Goal: Information Seeking & Learning: Learn about a topic

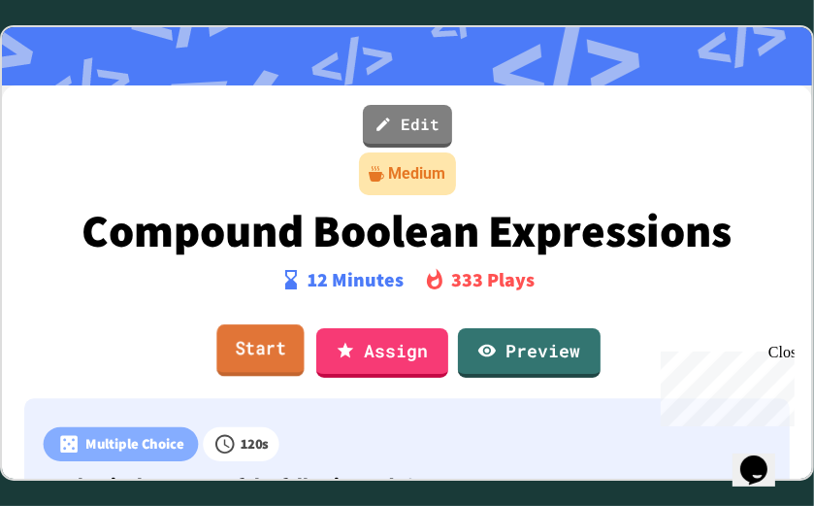
click at [274, 349] on link "Start" at bounding box center [259, 350] width 87 height 52
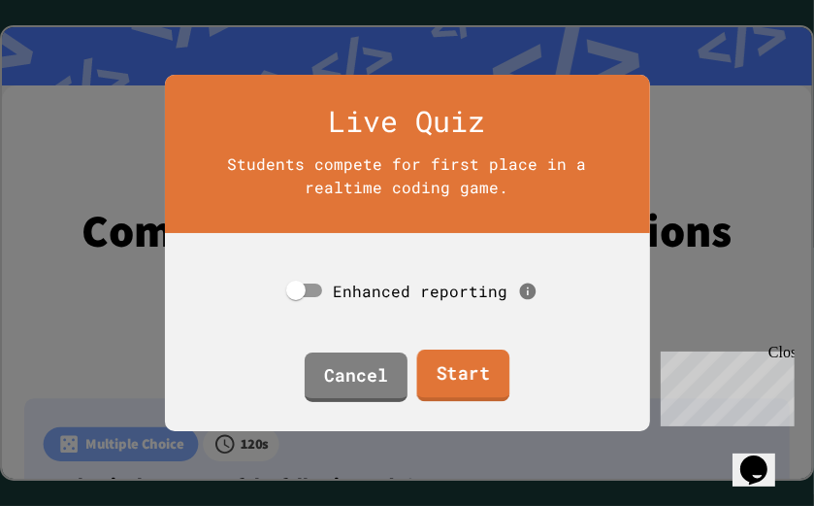
click at [449, 387] on link "Start" at bounding box center [463, 375] width 93 height 52
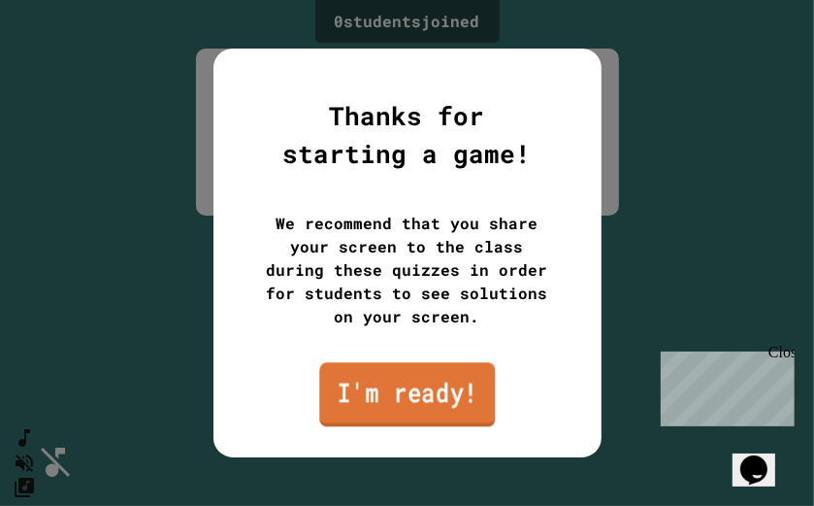
click at [405, 404] on link "I'm ready!" at bounding box center [407, 394] width 176 height 64
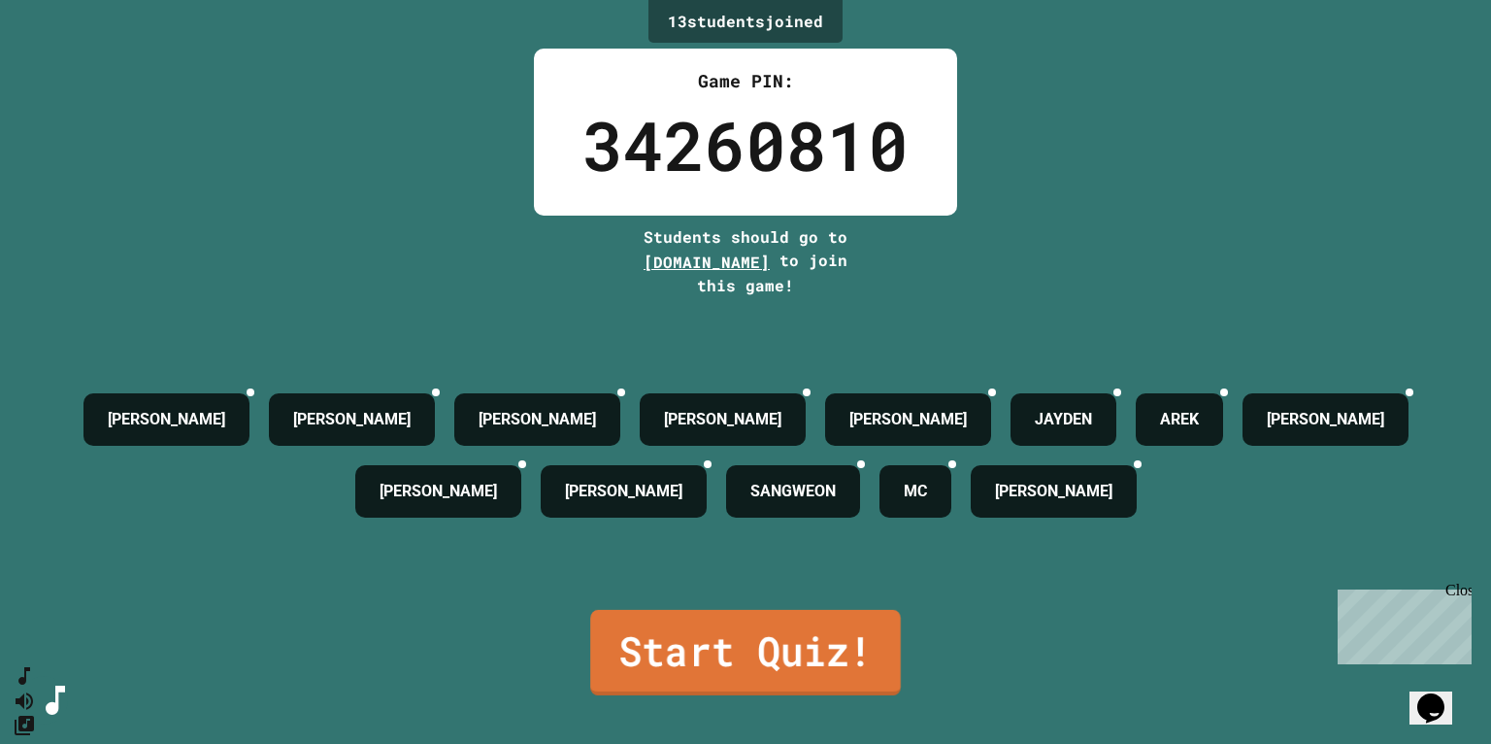
click at [764, 505] on link "Start Quiz!" at bounding box center [745, 652] width 311 height 85
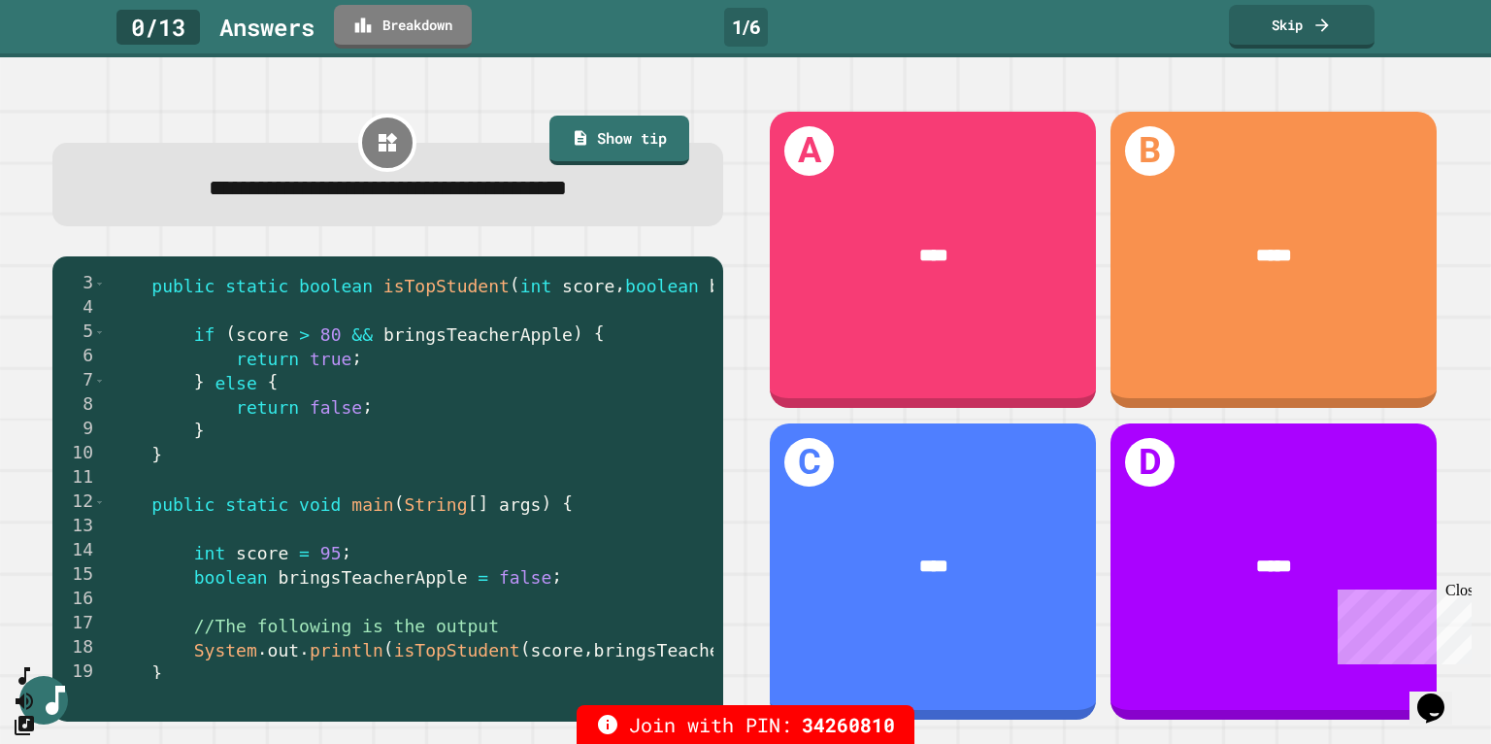
scroll to position [44, 0]
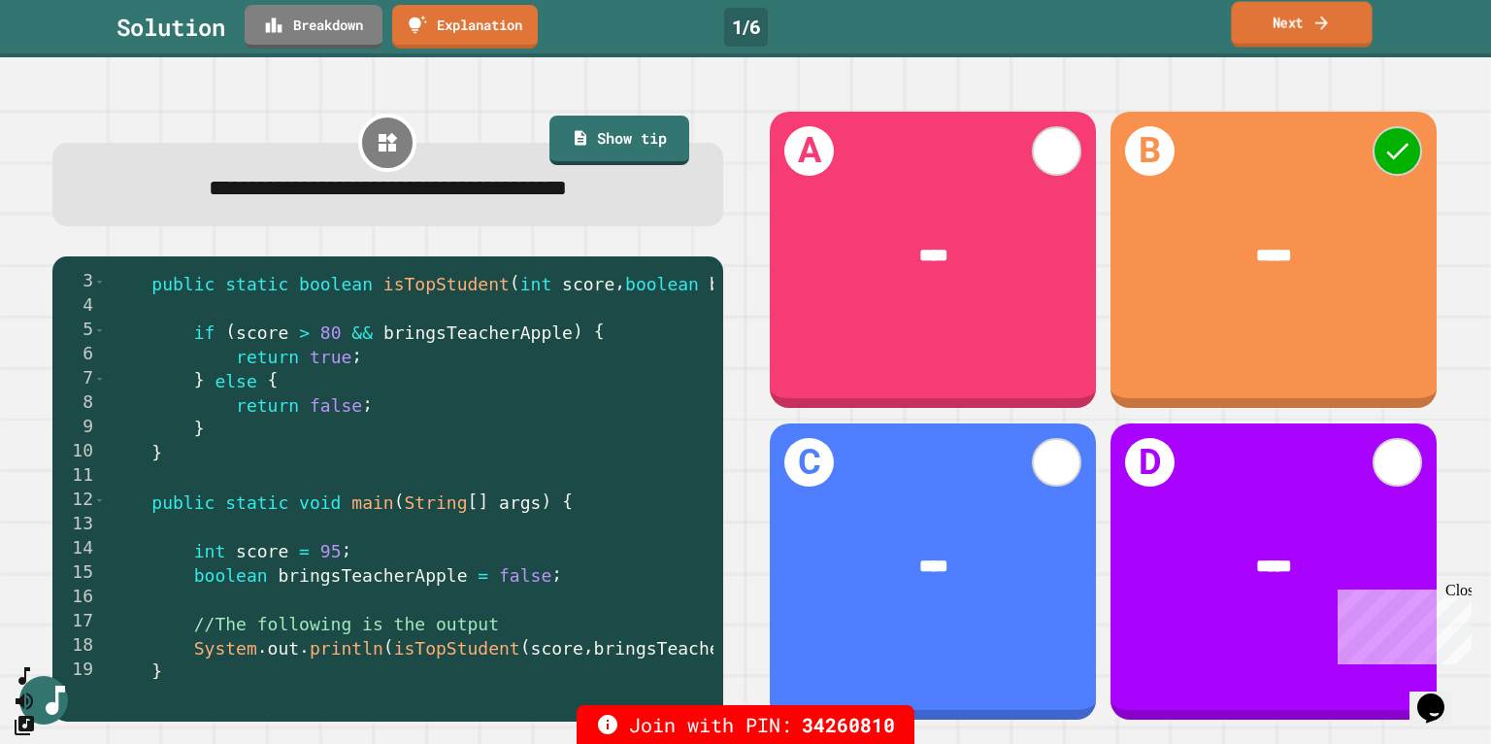
click at [813, 22] on link "Next" at bounding box center [1301, 25] width 141 height 46
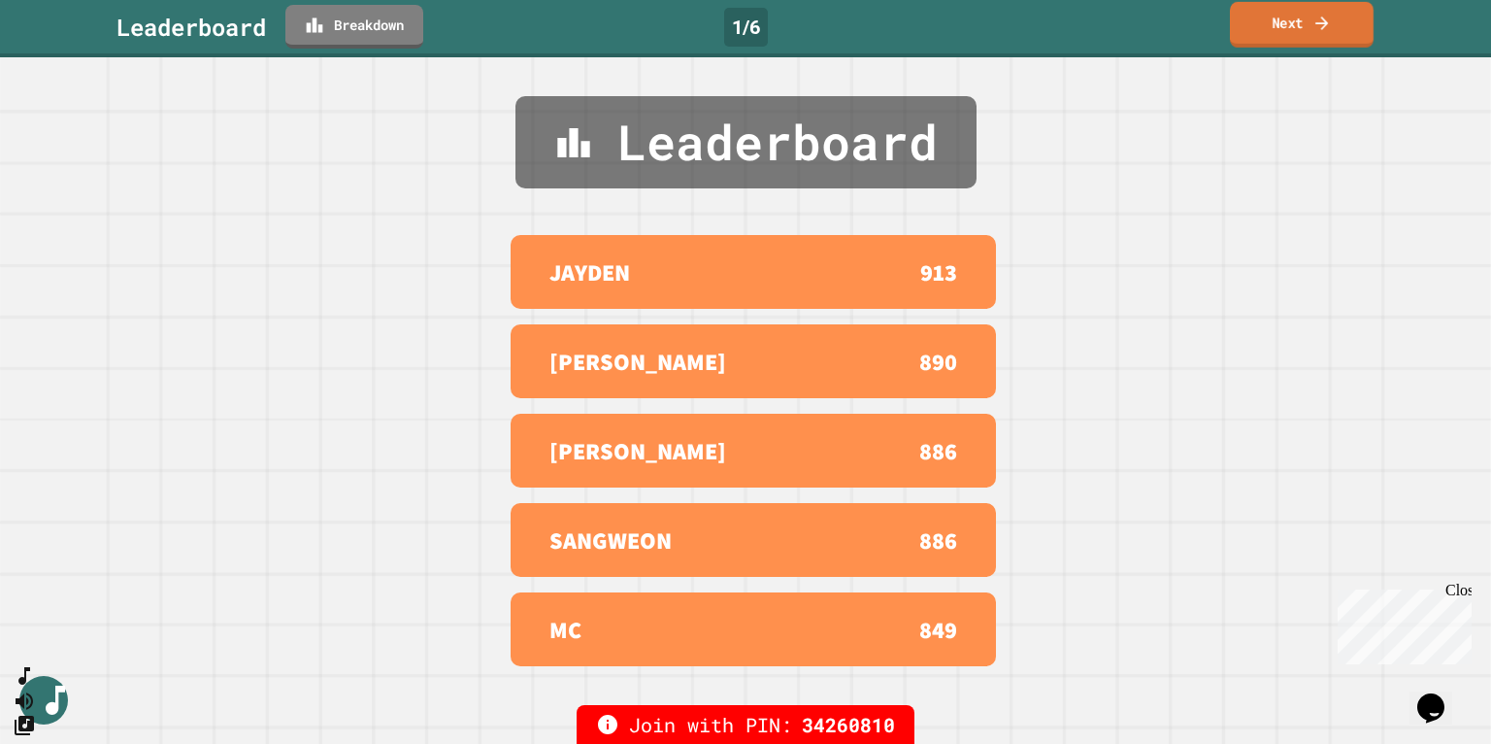
click at [813, 25] on link "Next" at bounding box center [1302, 25] width 144 height 46
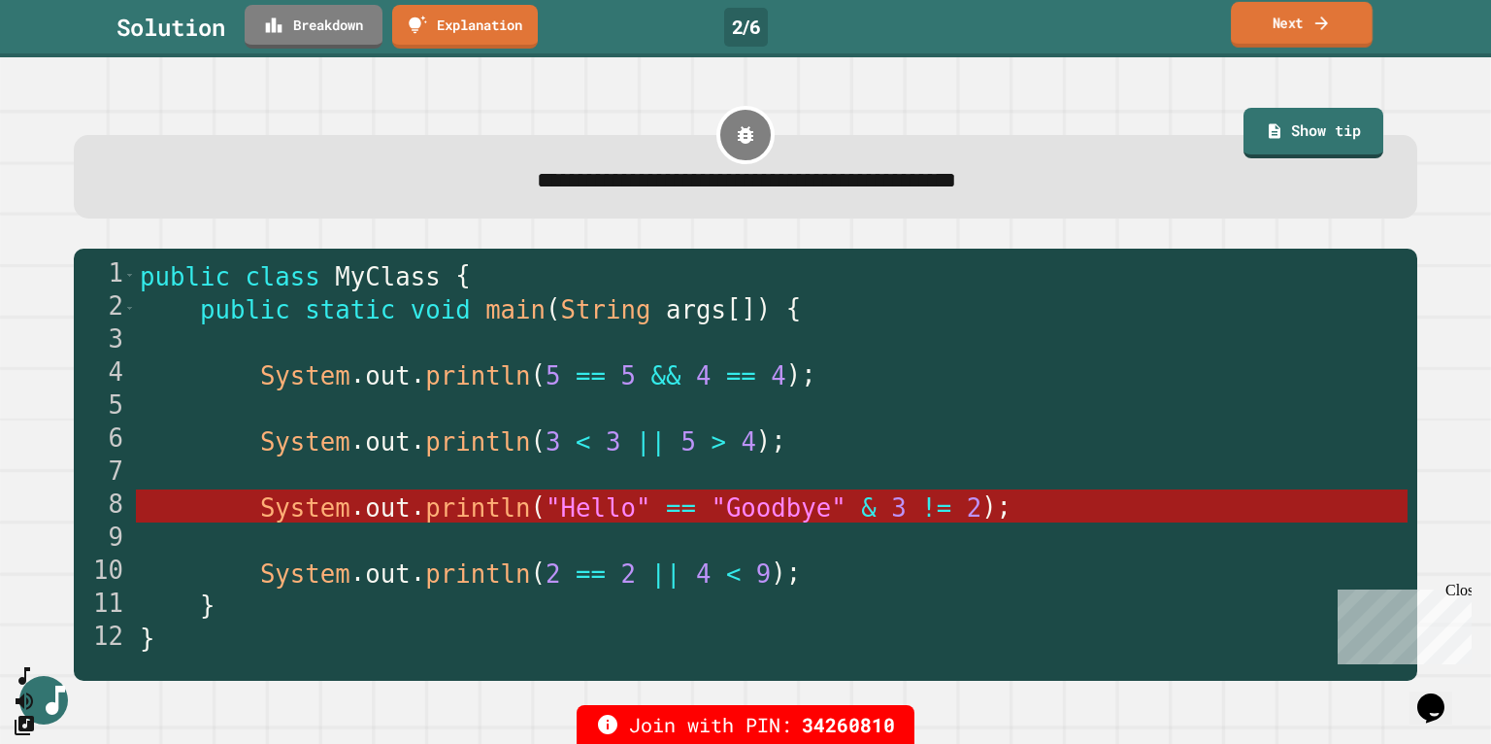
click at [813, 22] on link "Next" at bounding box center [1302, 25] width 142 height 46
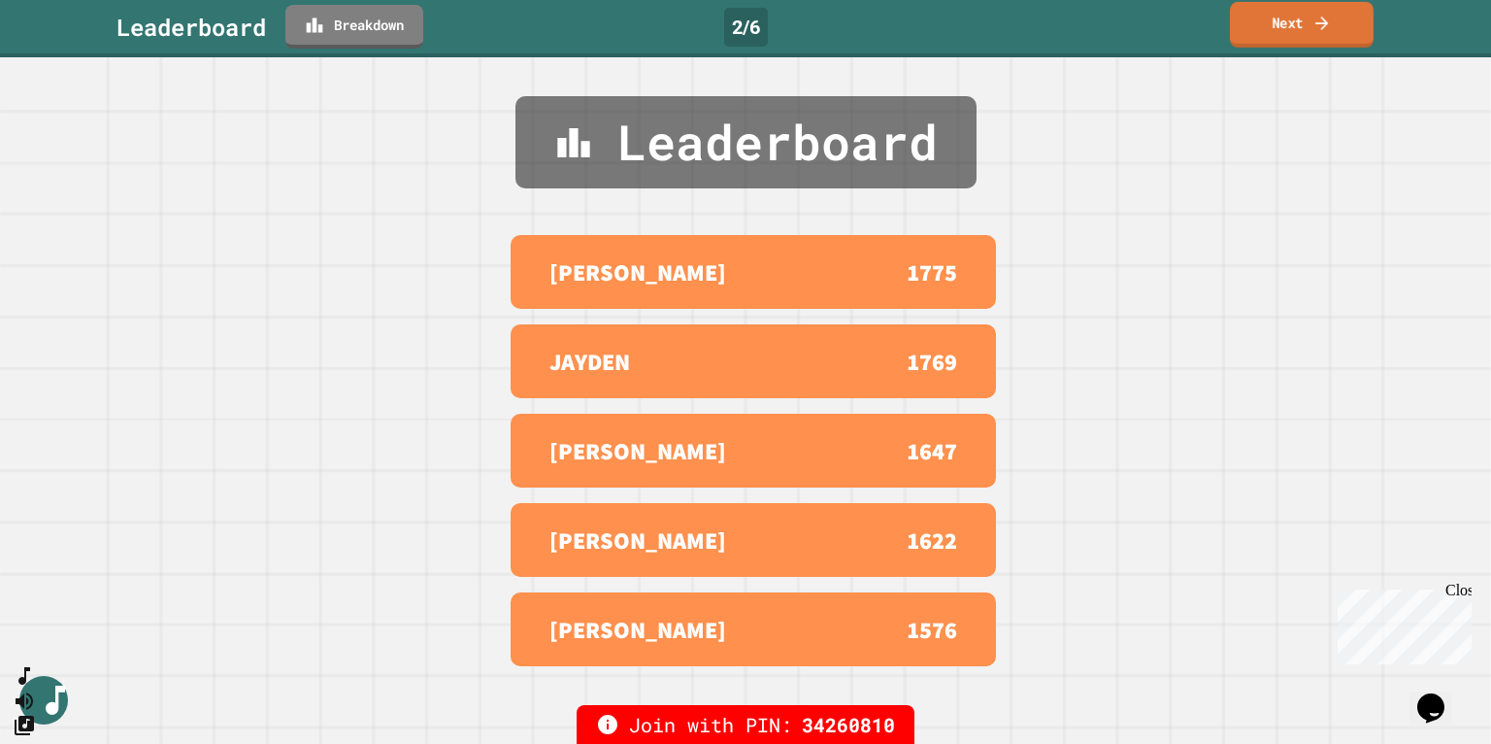
click at [813, 22] on link "Next" at bounding box center [1302, 25] width 144 height 46
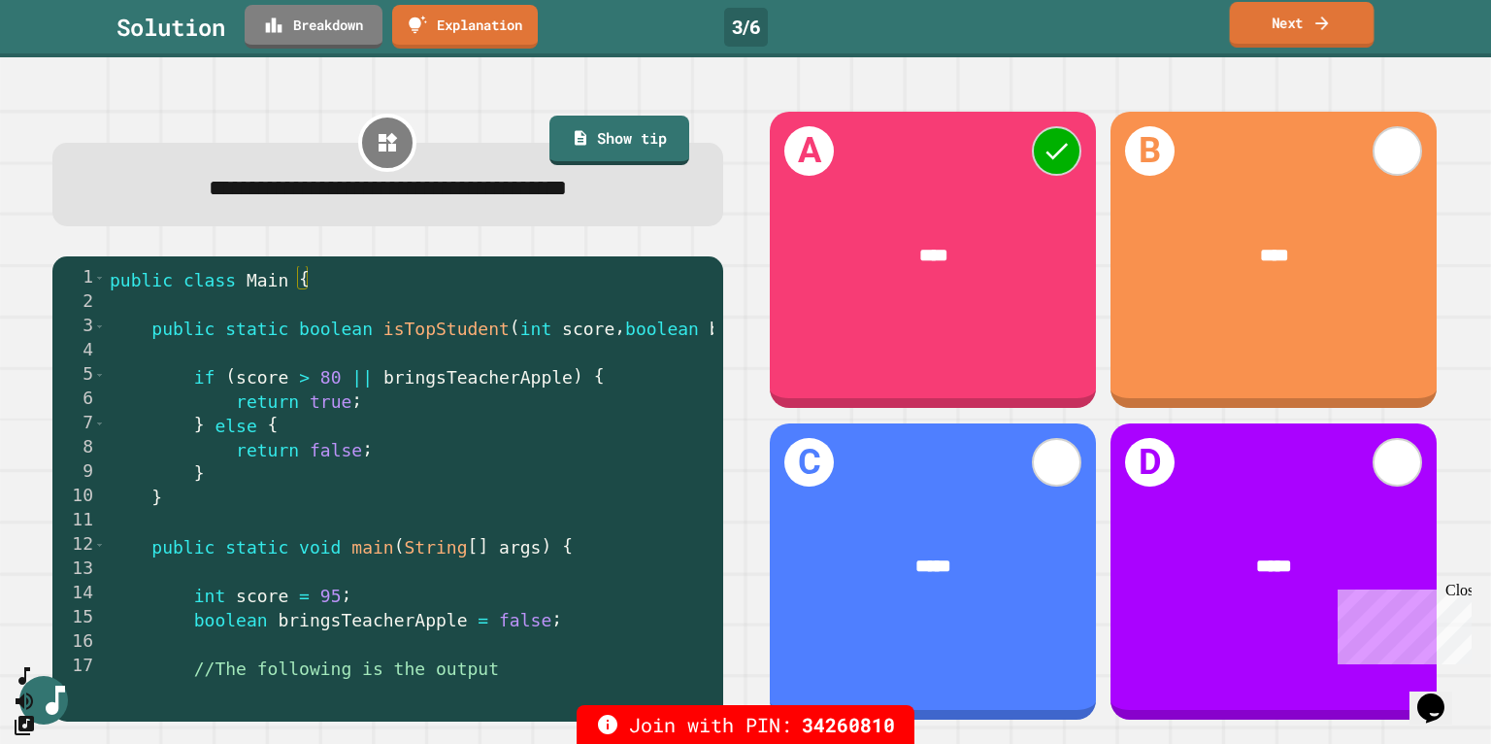
click at [813, 26] on link "Next" at bounding box center [1302, 25] width 145 height 46
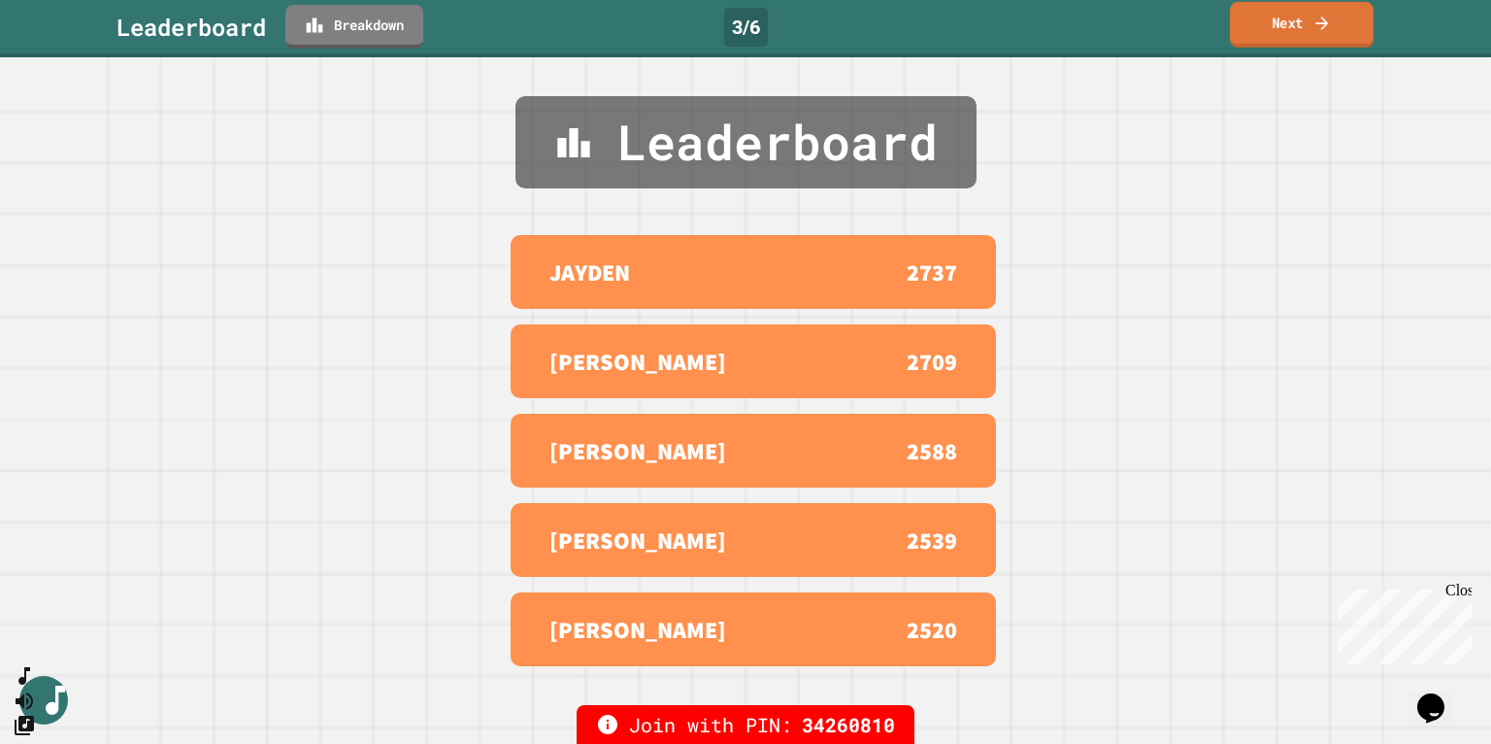
click at [813, 26] on link "Next" at bounding box center [1302, 25] width 144 height 46
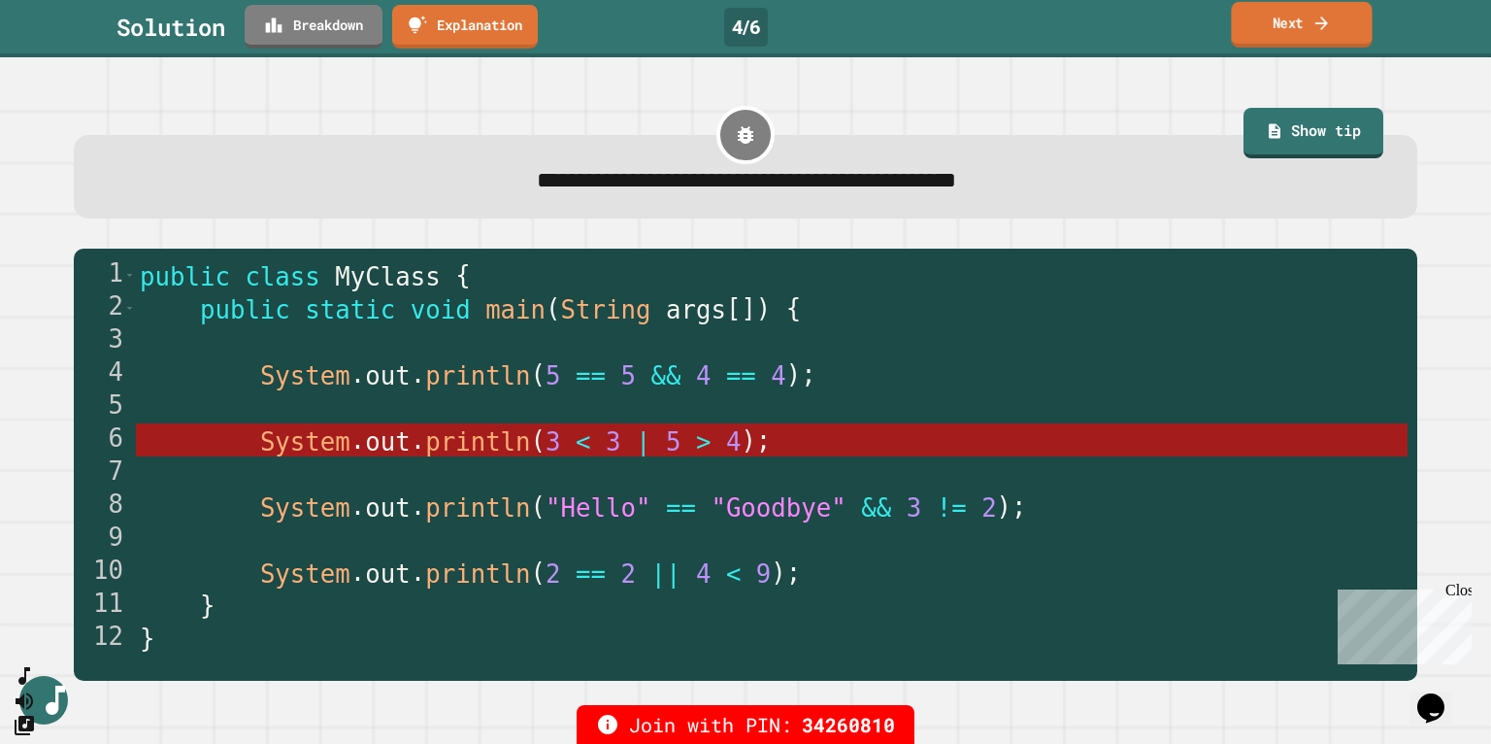
click at [813, 20] on link "Next" at bounding box center [1301, 25] width 141 height 46
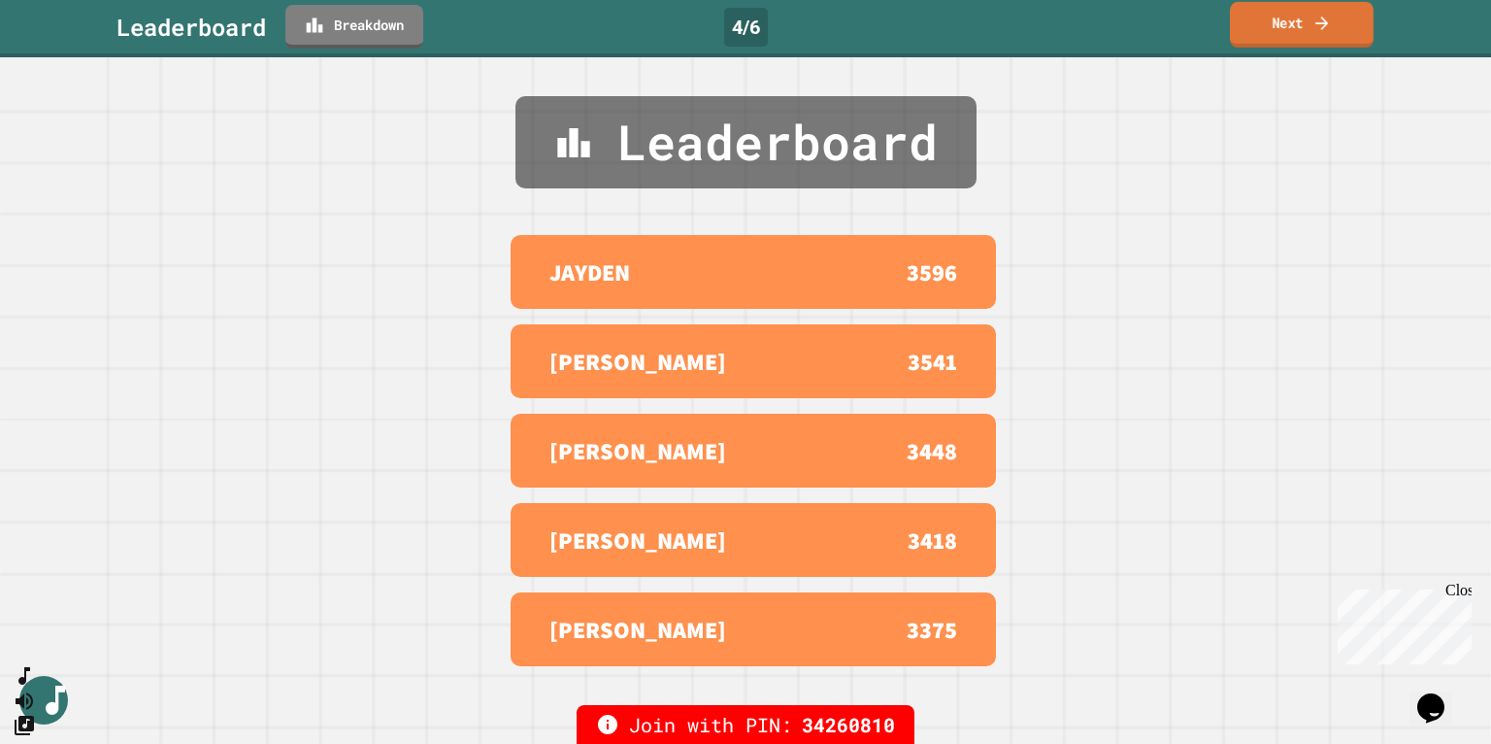
click at [813, 20] on link "Next" at bounding box center [1302, 25] width 144 height 46
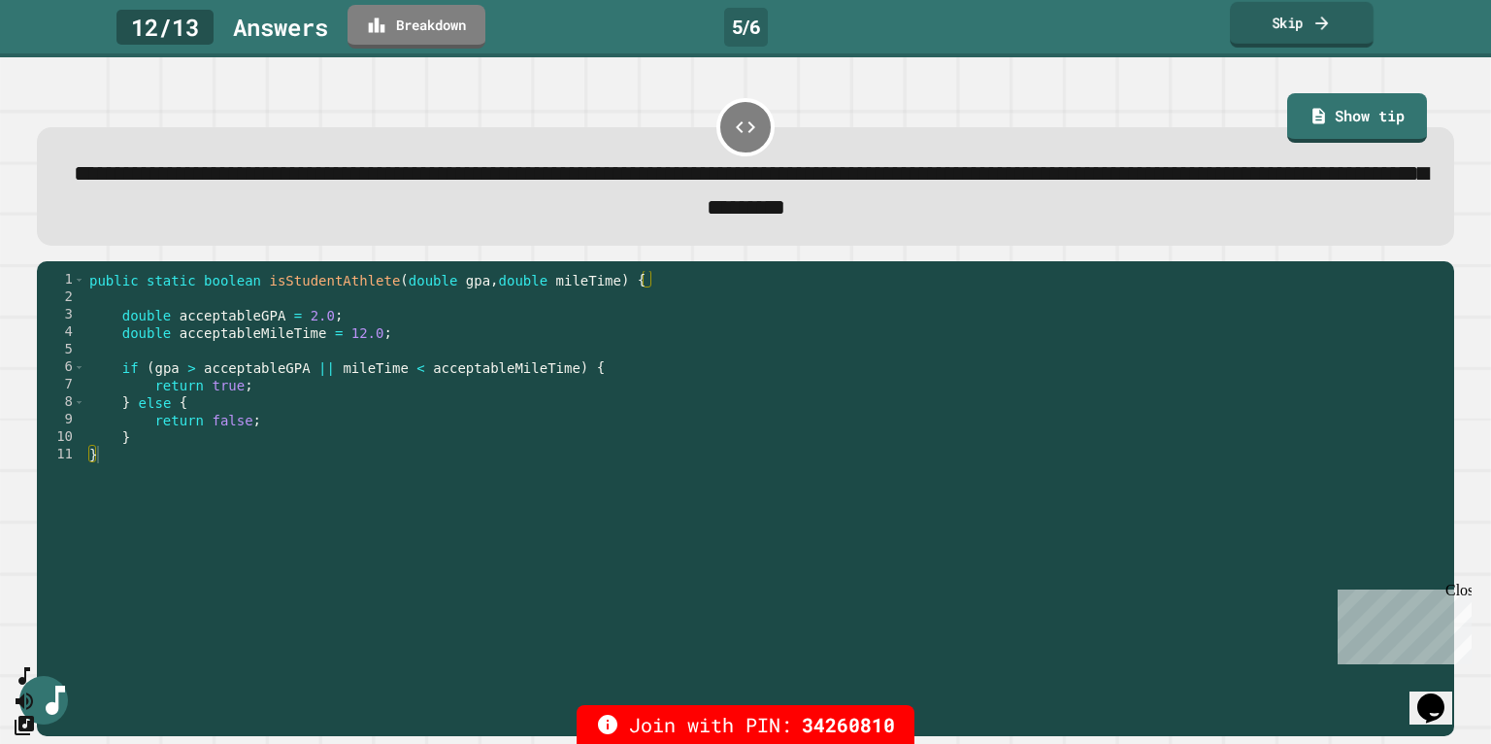
click at [813, 34] on link "Skip" at bounding box center [1302, 25] width 144 height 46
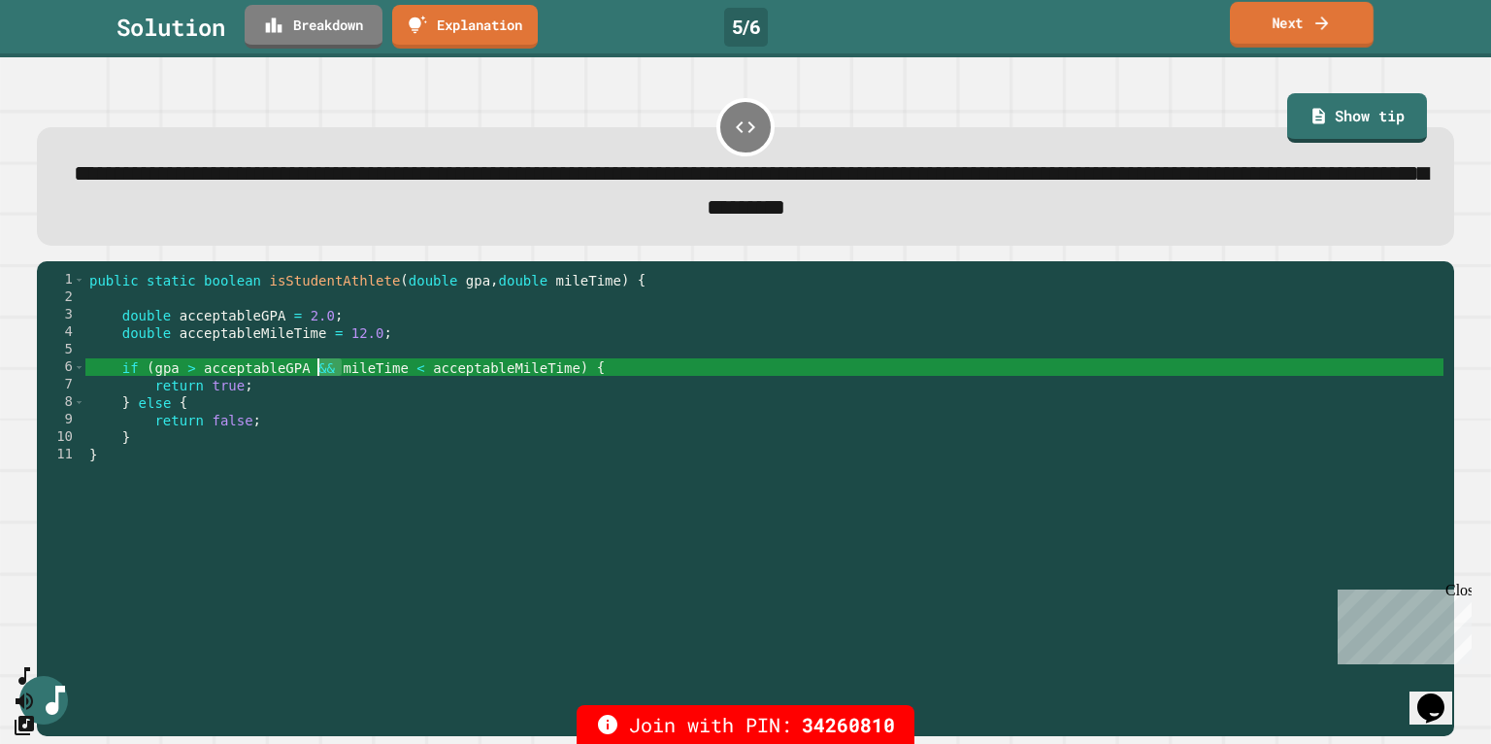
drag, startPoint x: 339, startPoint y: 371, endPoint x: 316, endPoint y: 368, distance: 22.5
click at [316, 367] on div "public static boolean isStudentAthlete ( double gpa , double mileTime ) { doubl…" at bounding box center [764, 507] width 1358 height 472
click at [813, 27] on link "Next" at bounding box center [1302, 25] width 144 height 46
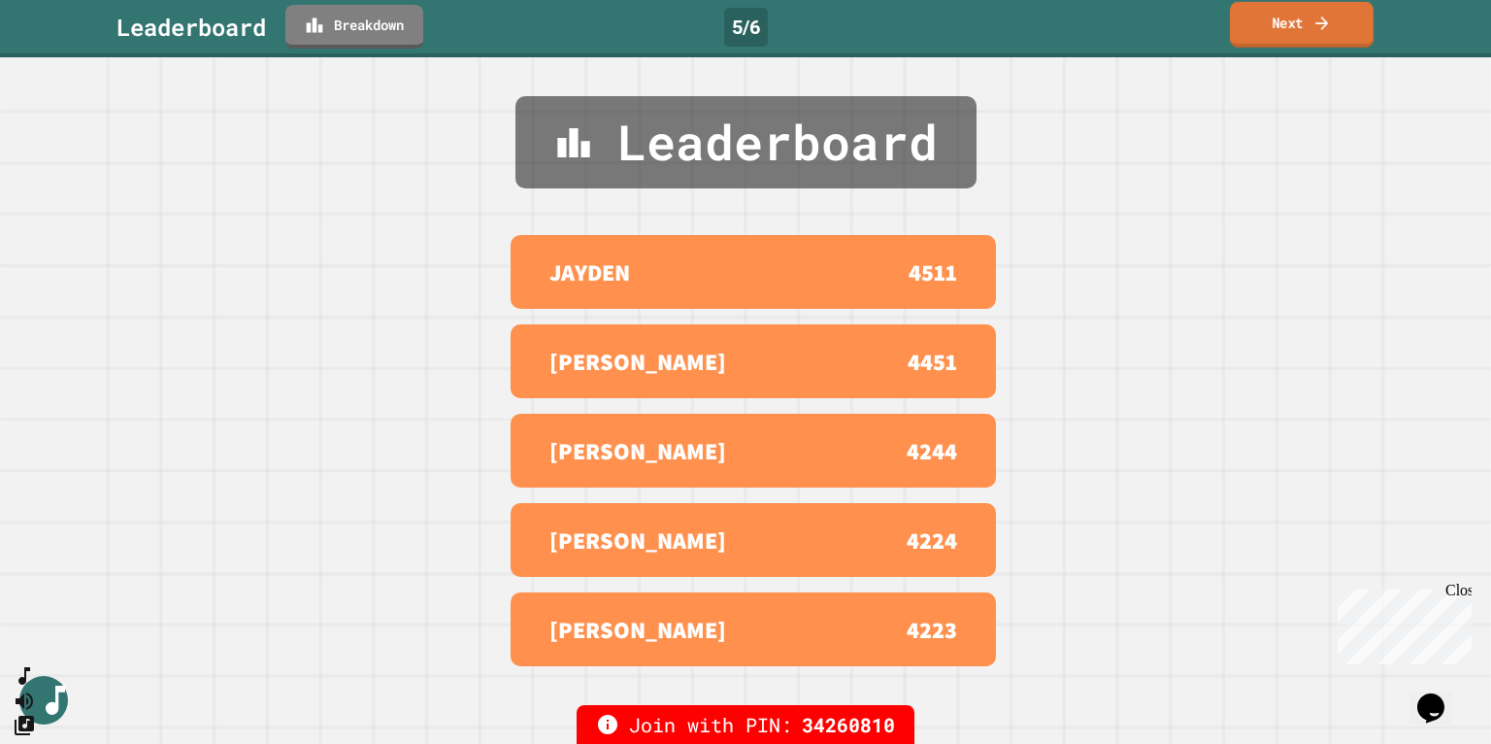
click at [813, 27] on link "Next" at bounding box center [1302, 25] width 144 height 46
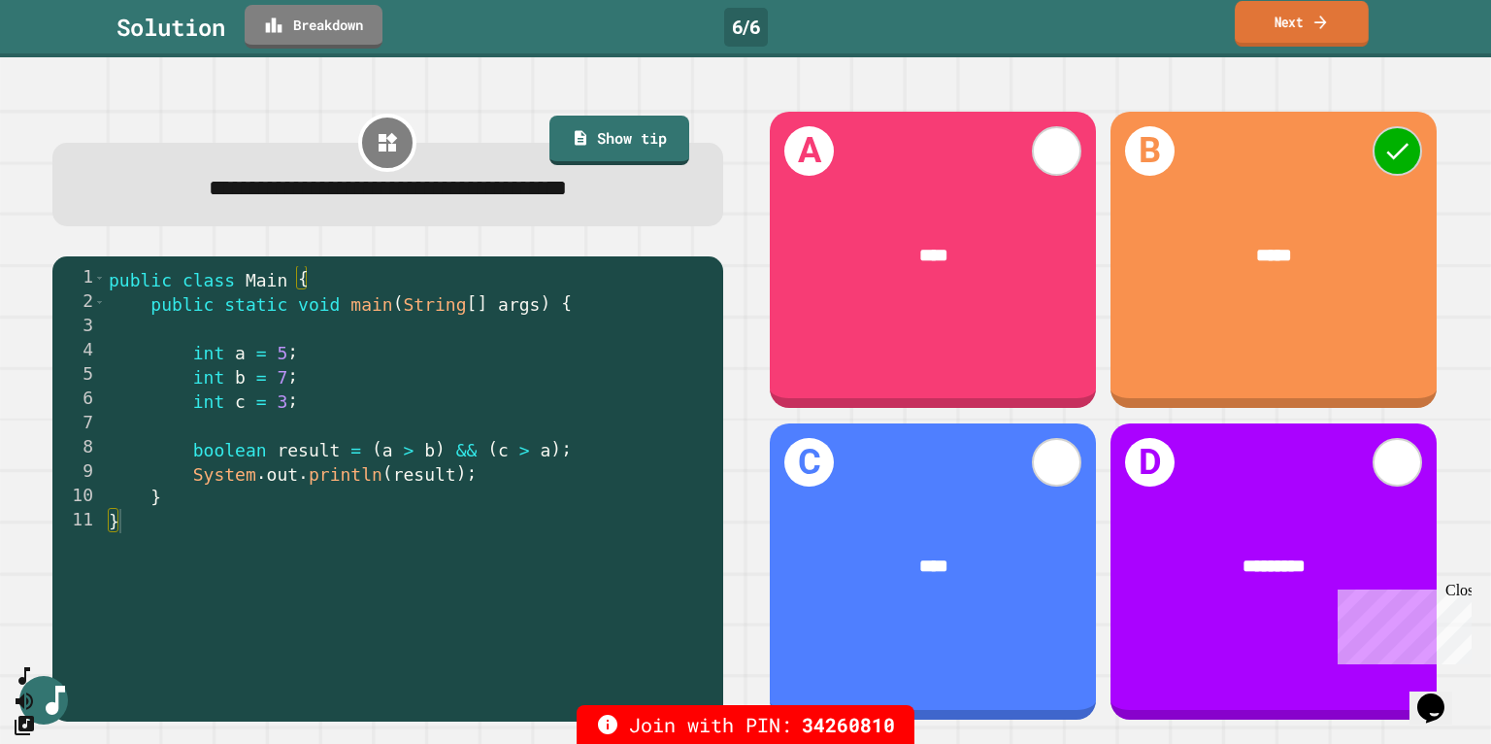
click at [813, 24] on link "Next" at bounding box center [1302, 24] width 134 height 46
